Goal: Find specific page/section: Find specific page/section

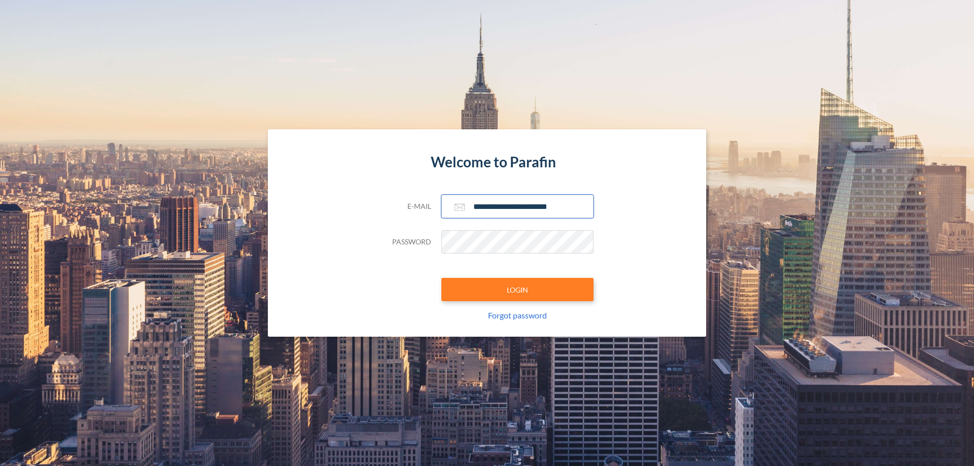
type input "**********"
click at [518, 290] on button "LOGIN" at bounding box center [518, 289] width 152 height 23
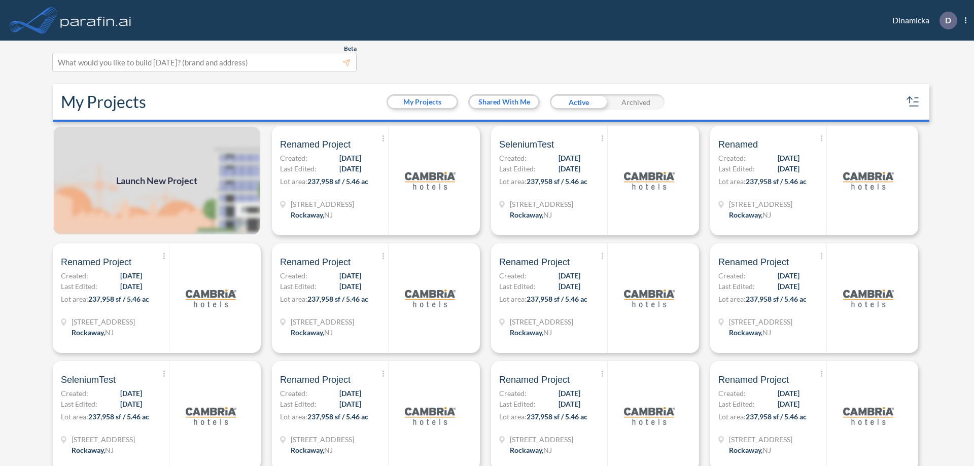
scroll to position [3, 0]
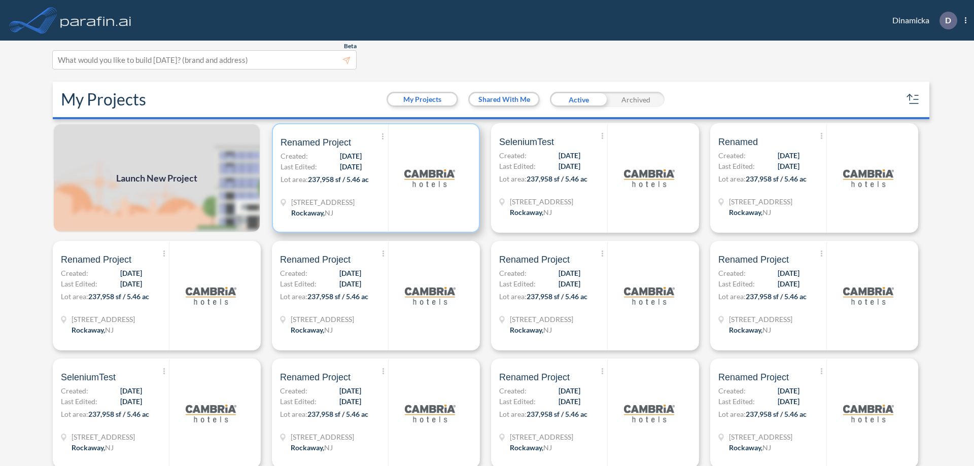
click at [374, 178] on p "Lot area: 237,958 sf / 5.46 ac" at bounding box center [335, 181] width 108 height 15
